Goal: Task Accomplishment & Management: Use online tool/utility

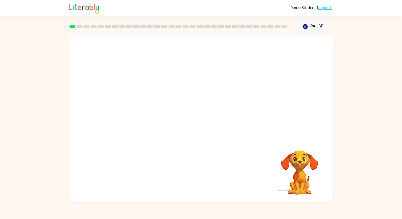
click at [167, 110] on video "Your browser must support playing .mp4 files to use Literably. Please try using…" at bounding box center [200, 87] width 263 height 104
click at [200, 122] on icon "button" at bounding box center [201, 121] width 9 height 9
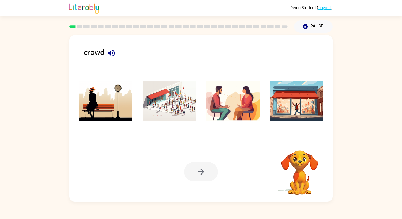
click at [171, 95] on img at bounding box center [170, 101] width 54 height 40
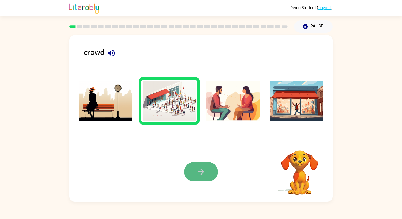
click at [202, 173] on icon "button" at bounding box center [201, 171] width 9 height 9
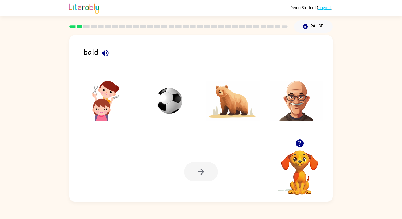
click at [290, 99] on img at bounding box center [297, 101] width 54 height 40
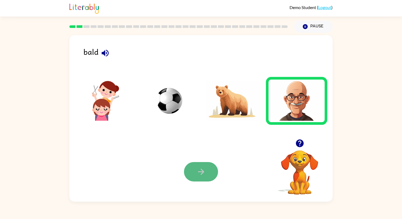
click at [206, 177] on button "button" at bounding box center [201, 171] width 34 height 19
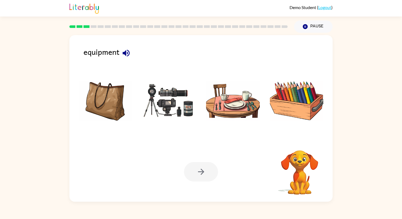
click at [172, 116] on img at bounding box center [170, 101] width 54 height 40
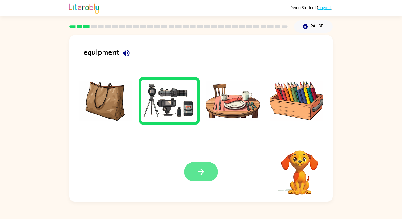
click at [197, 173] on icon "button" at bounding box center [201, 171] width 9 height 9
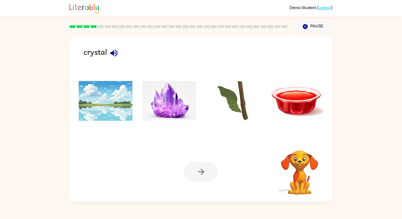
click at [174, 106] on img at bounding box center [170, 101] width 54 height 40
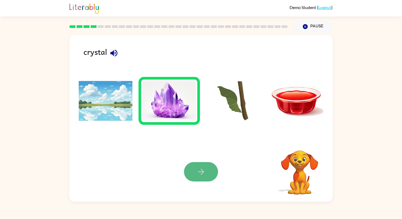
click at [194, 173] on button "button" at bounding box center [201, 171] width 34 height 19
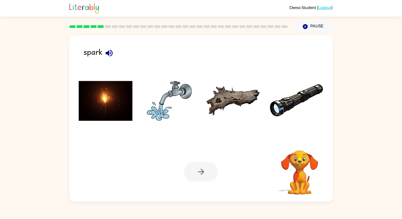
click at [119, 105] on img at bounding box center [106, 101] width 54 height 40
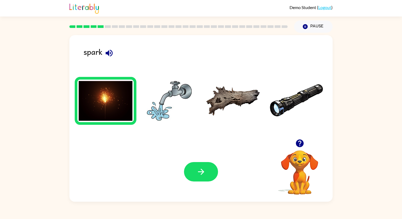
click at [213, 185] on div "Your browser must support playing .mp4 files to use Literably. Please try using…" at bounding box center [200, 172] width 263 height 60
click at [211, 180] on button "button" at bounding box center [201, 171] width 34 height 19
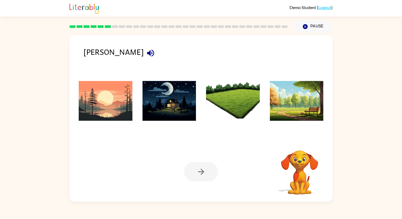
click at [119, 103] on img at bounding box center [106, 101] width 54 height 40
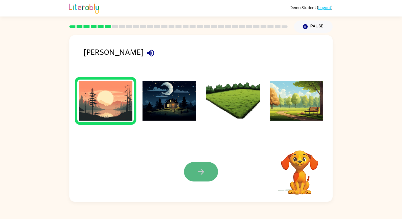
click at [207, 171] on button "button" at bounding box center [201, 171] width 34 height 19
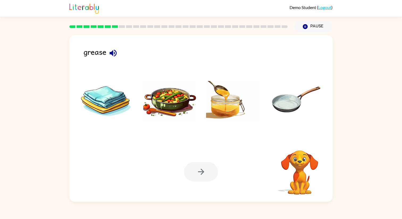
click at [225, 97] on img at bounding box center [233, 101] width 54 height 40
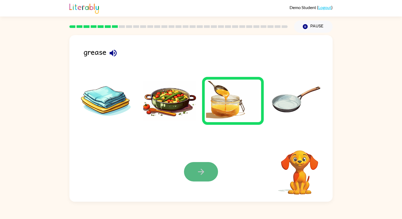
click at [193, 173] on button "button" at bounding box center [201, 171] width 34 height 19
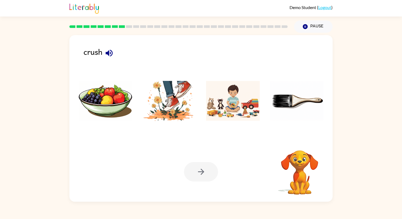
click at [169, 107] on img at bounding box center [170, 101] width 54 height 40
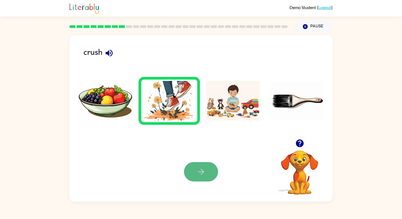
click at [196, 174] on button "button" at bounding box center [201, 171] width 34 height 19
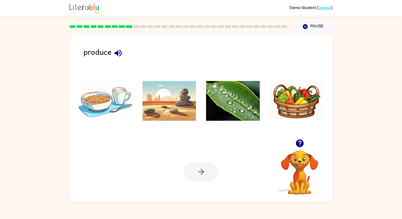
click at [304, 108] on img at bounding box center [297, 101] width 54 height 40
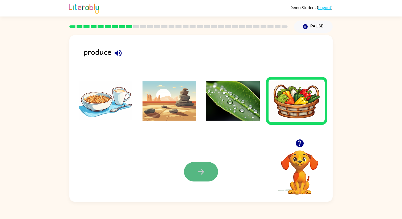
click at [204, 173] on icon "button" at bounding box center [201, 171] width 9 height 9
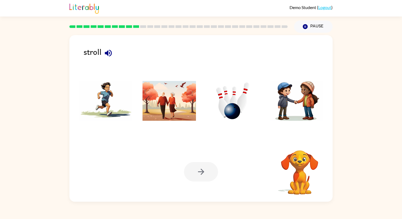
click at [160, 103] on img at bounding box center [170, 101] width 54 height 40
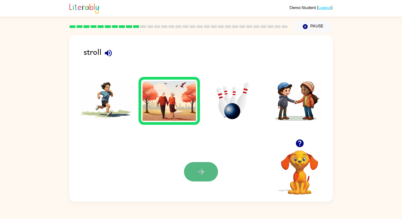
click at [206, 175] on button "button" at bounding box center [201, 171] width 34 height 19
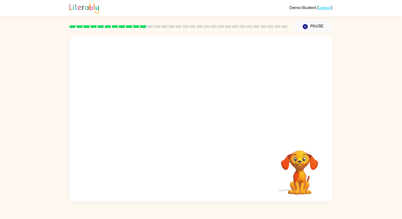
click at [145, 109] on video "Your browser must support playing .mp4 files to use Literably. Please try using…" at bounding box center [200, 87] width 263 height 104
click at [202, 120] on icon "button" at bounding box center [201, 121] width 9 height 9
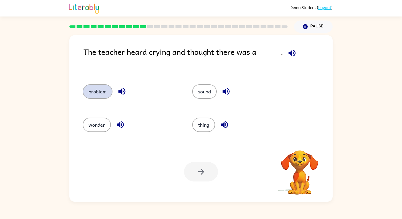
click at [99, 89] on button "problem" at bounding box center [98, 91] width 30 height 14
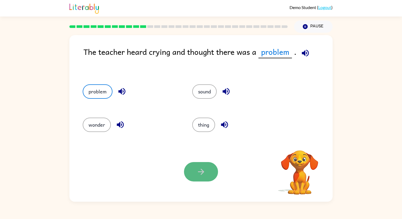
click at [199, 171] on icon "button" at bounding box center [201, 171] width 9 height 9
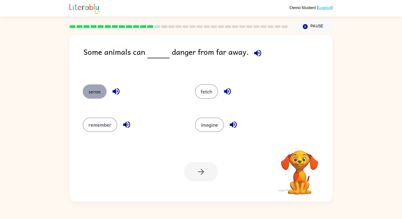
click at [95, 91] on button "sense" at bounding box center [95, 91] width 24 height 14
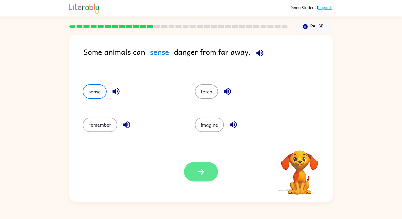
click at [203, 173] on icon "button" at bounding box center [201, 171] width 9 height 9
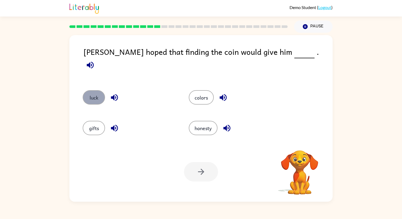
click at [96, 94] on button "luck" at bounding box center [94, 97] width 22 height 14
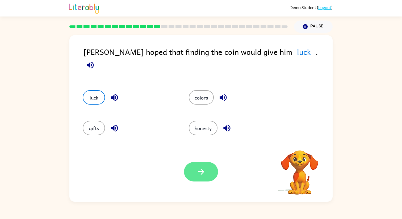
click at [204, 173] on icon "button" at bounding box center [201, 171] width 9 height 9
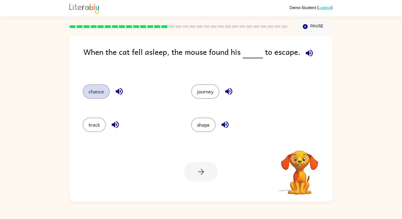
click at [97, 91] on button "chance" at bounding box center [96, 91] width 27 height 14
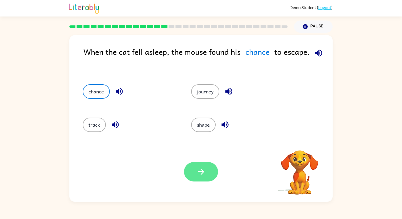
click at [197, 169] on icon "button" at bounding box center [201, 171] width 9 height 9
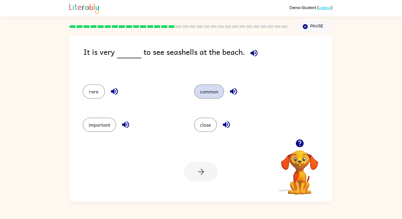
drag, startPoint x: 95, startPoint y: 91, endPoint x: 214, endPoint y: 98, distance: 118.8
click at [214, 98] on div "rare common important close" at bounding box center [184, 107] width 223 height 67
click at [214, 98] on button "common" at bounding box center [209, 91] width 30 height 14
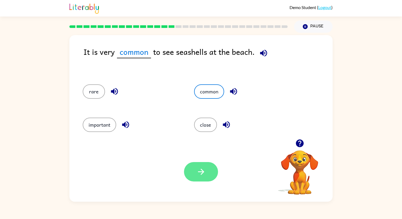
click at [197, 167] on button "button" at bounding box center [201, 171] width 34 height 19
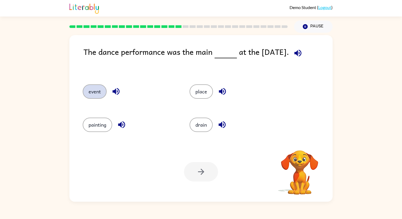
click at [95, 94] on button "event" at bounding box center [95, 91] width 24 height 14
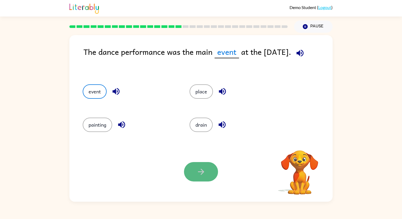
click at [194, 170] on button "button" at bounding box center [201, 171] width 34 height 19
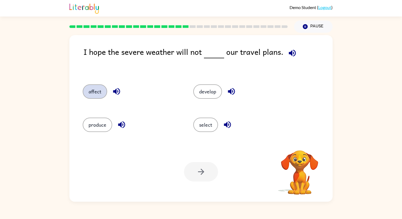
click at [101, 91] on button "affect" at bounding box center [95, 91] width 24 height 14
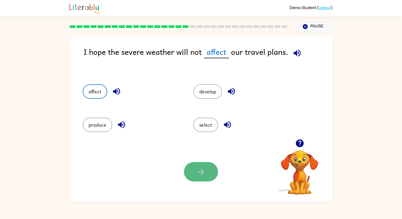
click at [204, 172] on icon "button" at bounding box center [201, 171] width 9 height 9
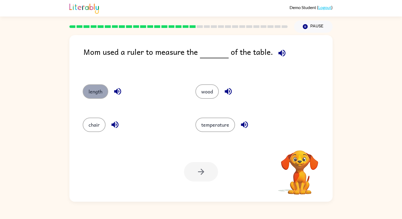
click at [91, 87] on button "length" at bounding box center [96, 91] width 26 height 14
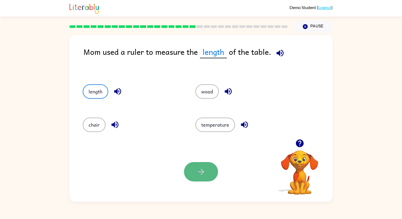
click at [200, 167] on icon "button" at bounding box center [201, 171] width 9 height 9
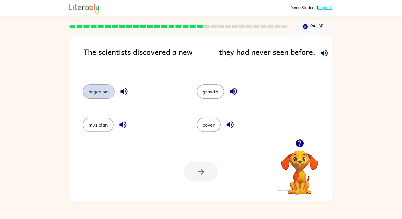
click at [99, 87] on button "organism" at bounding box center [99, 91] width 32 height 14
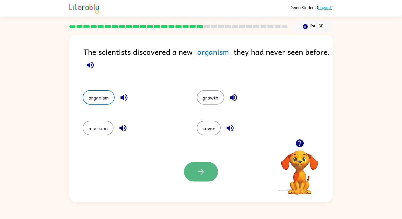
click at [214, 173] on button "button" at bounding box center [201, 171] width 34 height 19
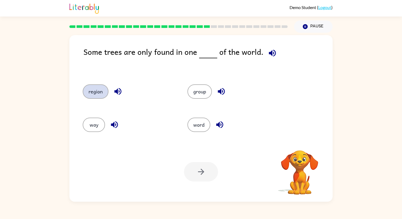
click at [91, 93] on button "region" at bounding box center [96, 91] width 26 height 14
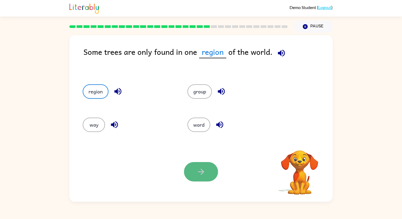
click at [209, 172] on button "button" at bounding box center [201, 171] width 34 height 19
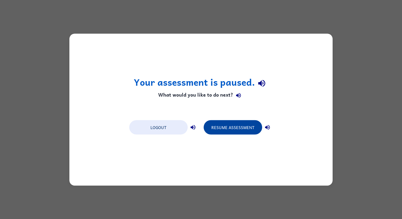
click at [223, 129] on button "Resume Assessment" at bounding box center [233, 127] width 59 height 14
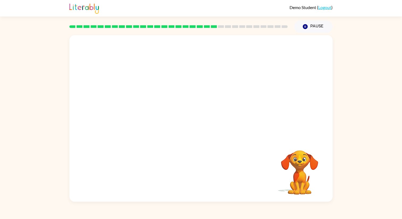
click at [147, 121] on video "Your browser must support playing .mp4 files to use Literably. Please try using…" at bounding box center [200, 87] width 263 height 104
click at [200, 119] on icon "button" at bounding box center [201, 121] width 9 height 9
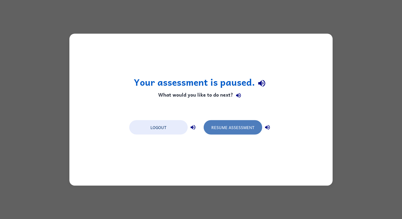
click at [228, 130] on button "Resume Assessment" at bounding box center [233, 127] width 59 height 14
click at [236, 128] on button "Resume Assessment" at bounding box center [233, 127] width 59 height 14
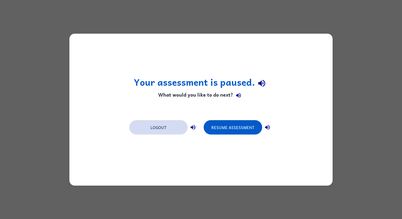
click at [171, 130] on button "Logout" at bounding box center [158, 127] width 59 height 14
